Goal: Task Accomplishment & Management: Manage account settings

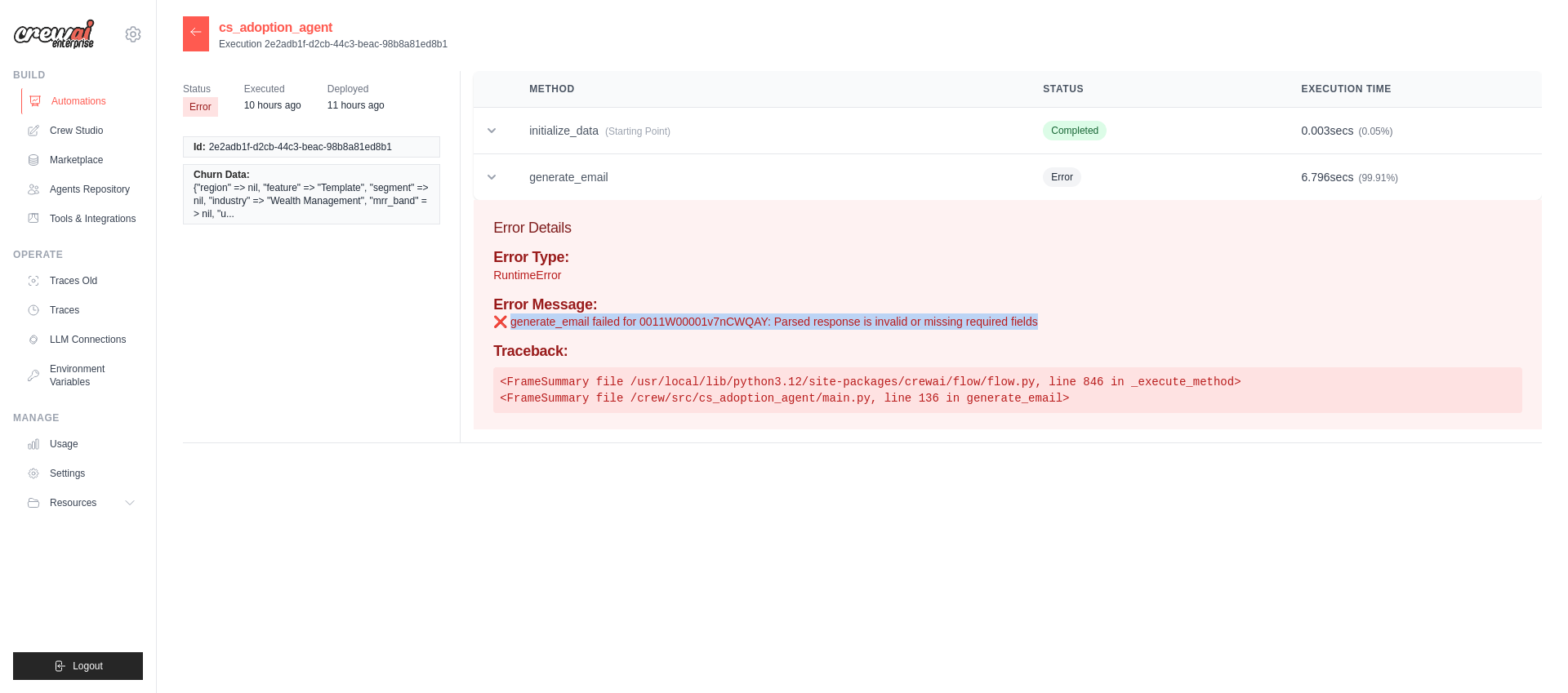
click at [100, 95] on link "Automations" at bounding box center [83, 100] width 124 height 26
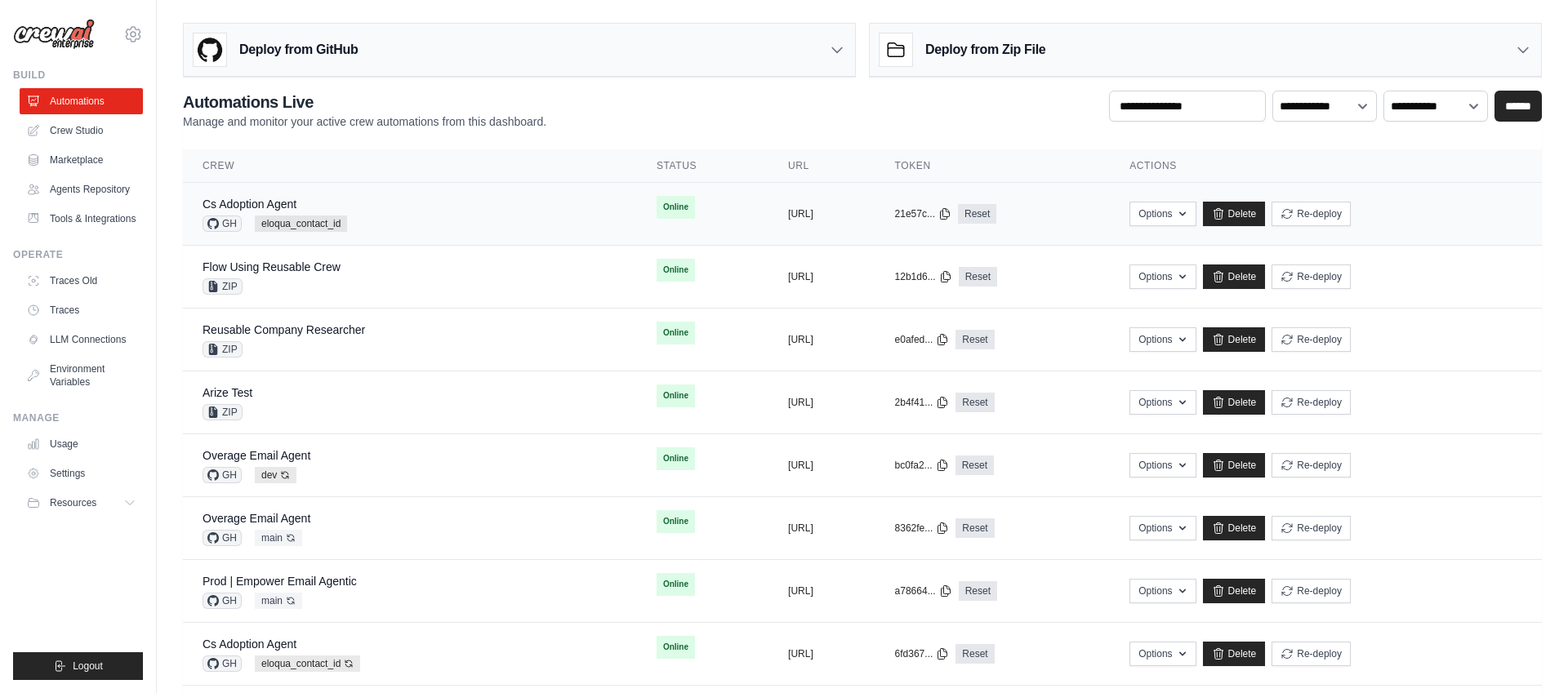
click at [396, 210] on div "Cs Adoption Agent GH eloqua_contact_id" at bounding box center [410, 213] width 415 height 36
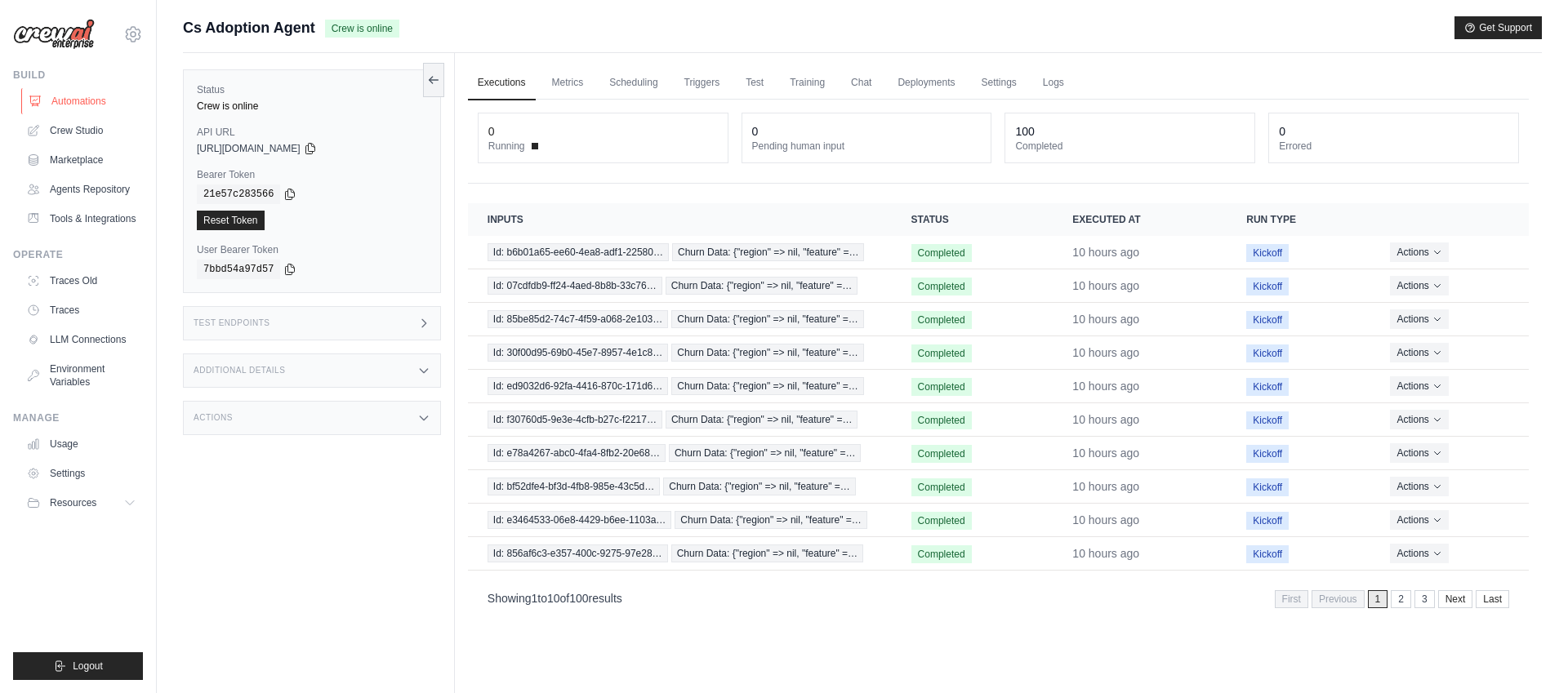
click at [94, 100] on link "Automations" at bounding box center [83, 100] width 124 height 26
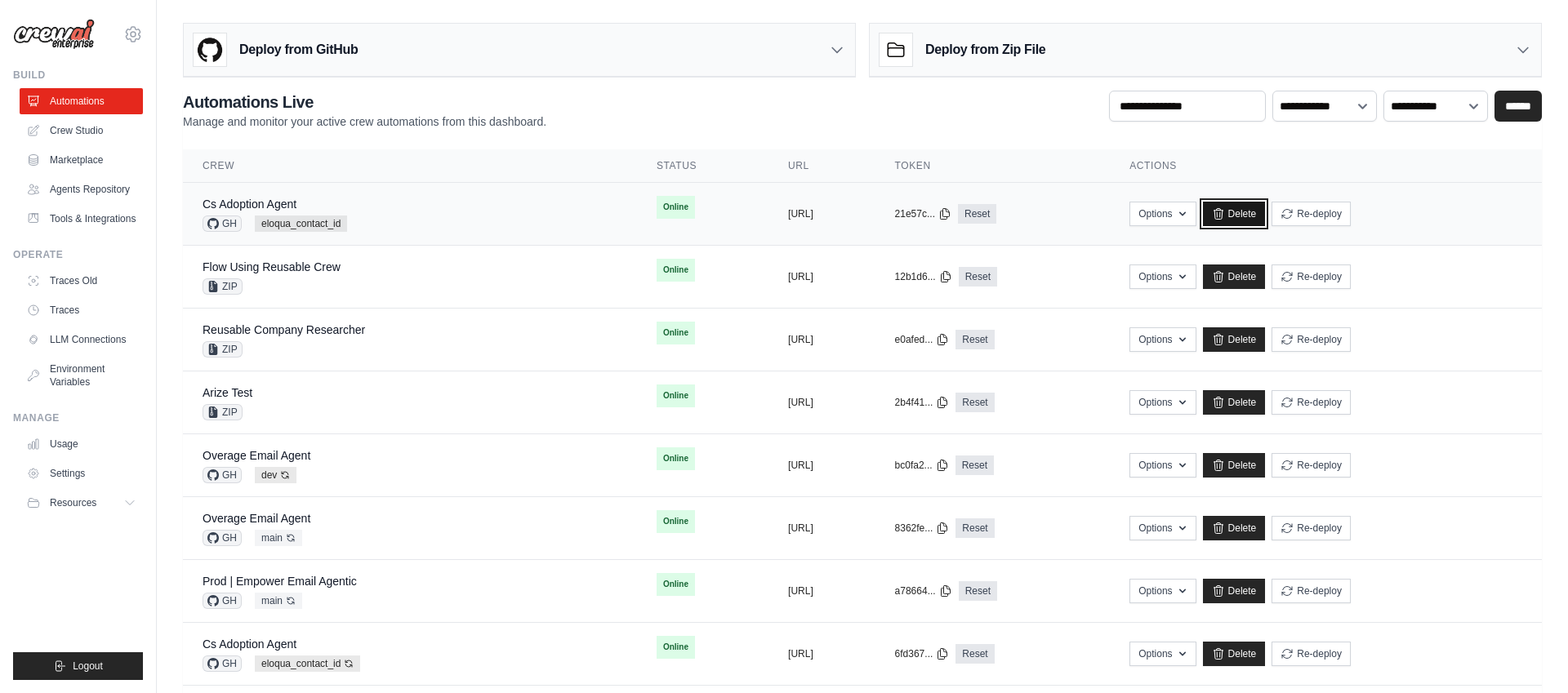
click at [1266, 213] on link "Delete" at bounding box center [1234, 214] width 63 height 25
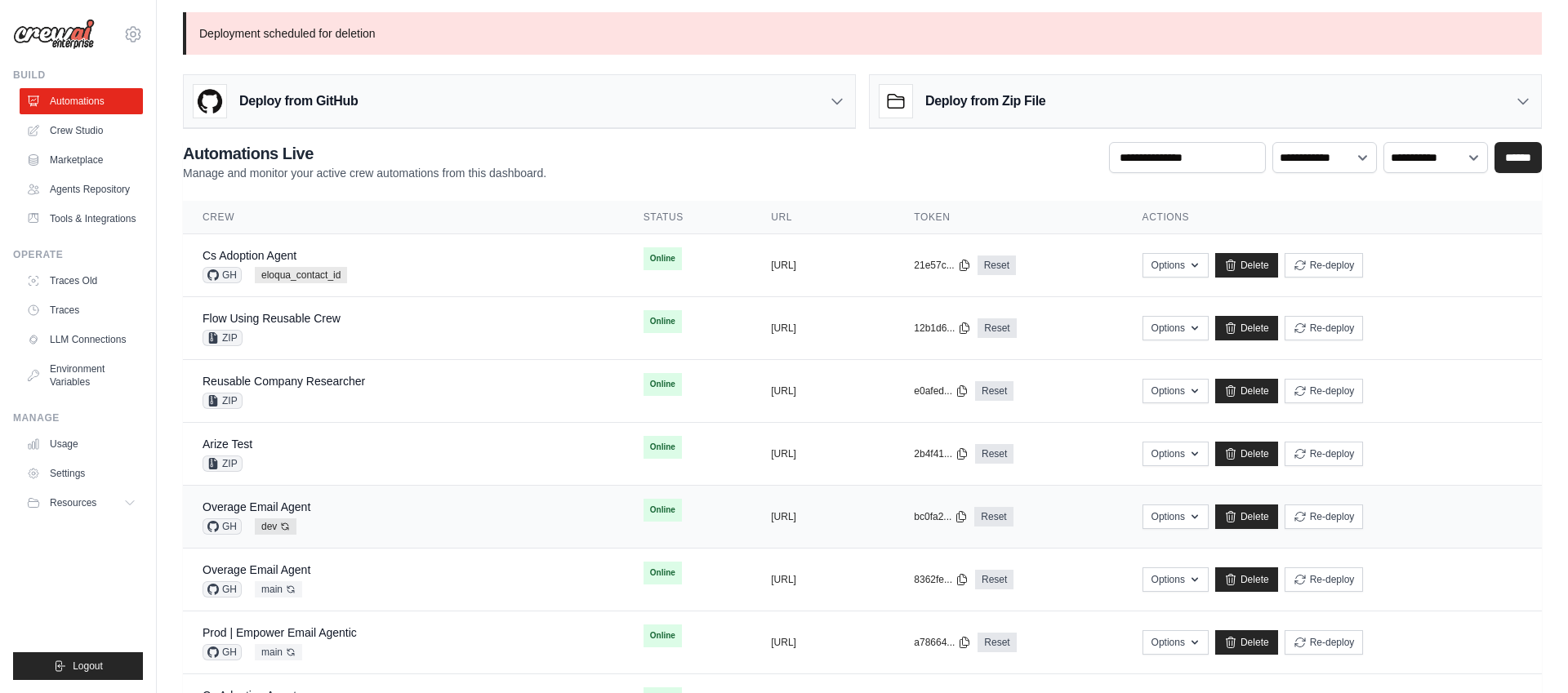
scroll to position [6, 0]
